Goal: Register for event/course

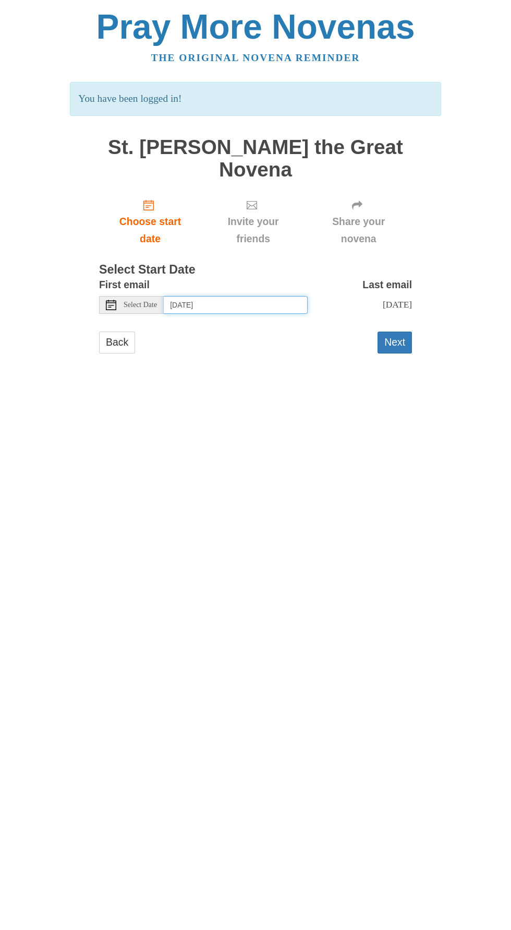
click at [277, 296] on input "[DATE]" at bounding box center [236, 305] width 144 height 18
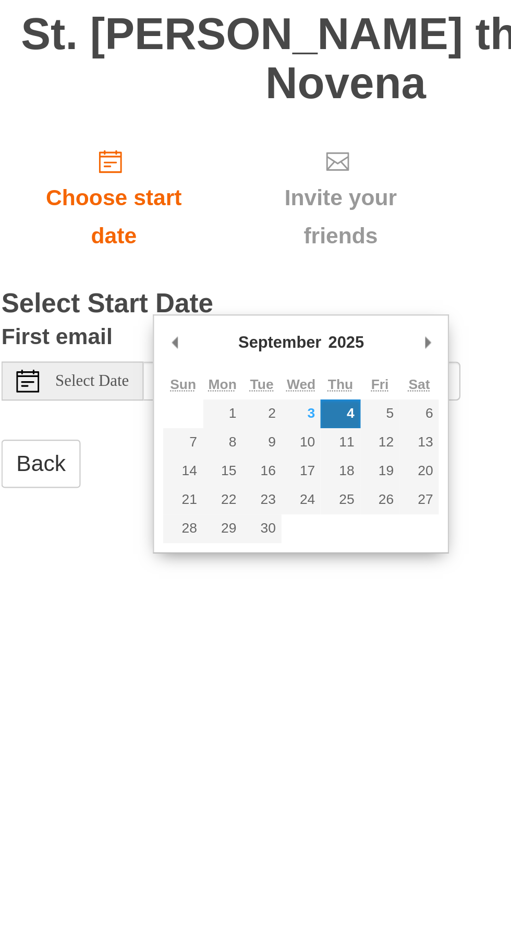
click at [277, 263] on h3 "Select Start Date" at bounding box center [255, 270] width 313 height 14
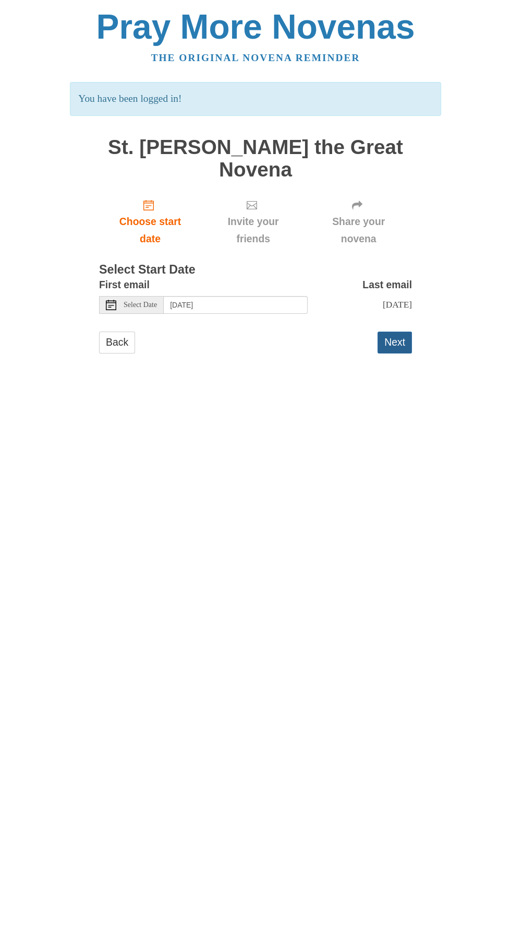
click at [398, 331] on button "Next" at bounding box center [395, 341] width 34 height 21
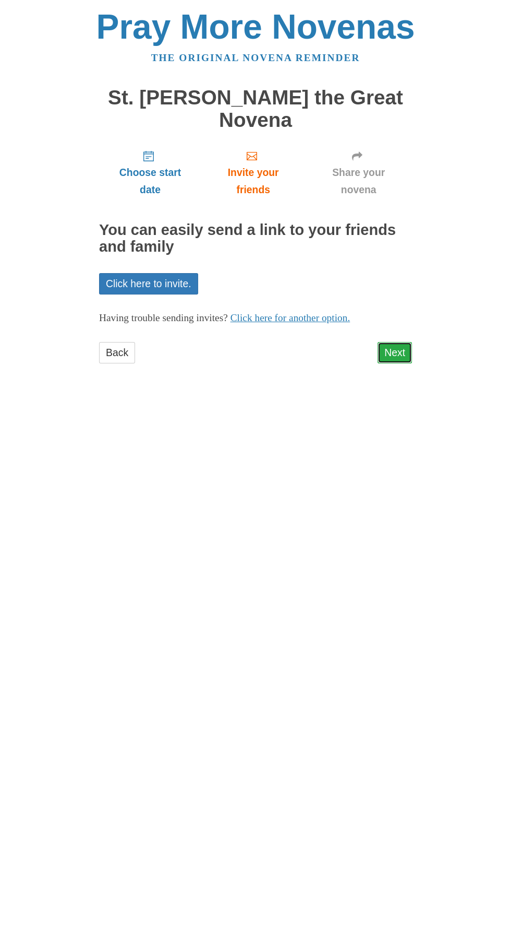
click at [402, 342] on link "Next" at bounding box center [395, 352] width 34 height 21
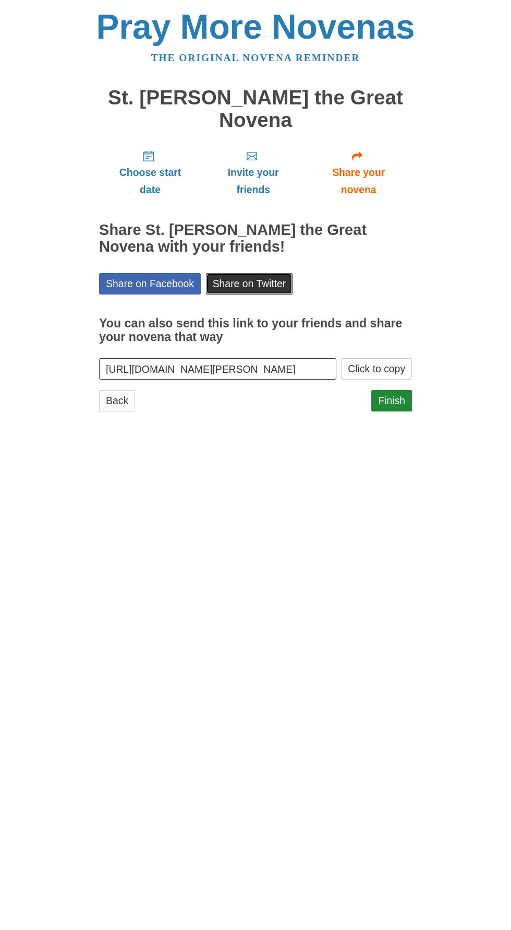
click at [261, 273] on link "Share on Twitter" at bounding box center [249, 283] width 87 height 21
